Goal: Task Accomplishment & Management: Manage account settings

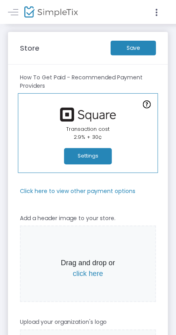
click at [132, 46] on m-button "Save" at bounding box center [133, 48] width 45 height 15
click at [97, 158] on button "Settings" at bounding box center [88, 156] width 48 height 16
